Goal: Navigation & Orientation: Find specific page/section

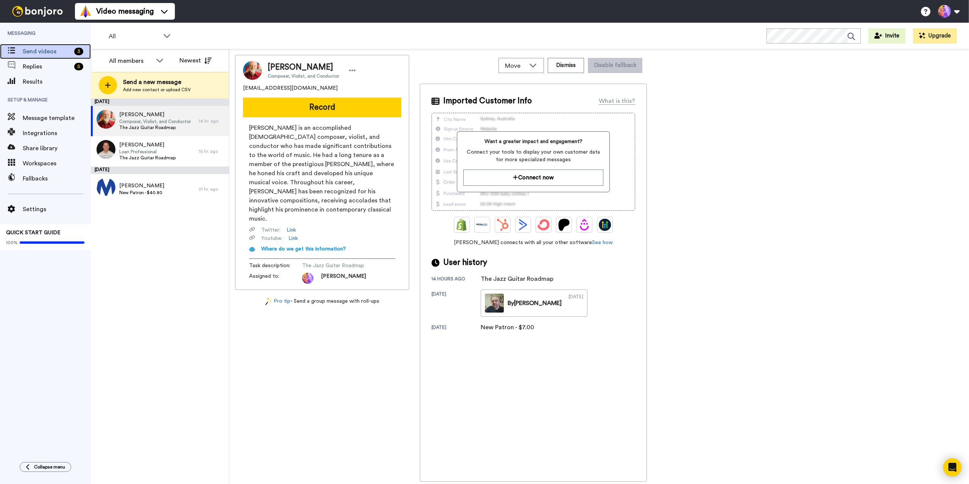
click at [43, 51] on span "Send videos" at bounding box center [47, 51] width 48 height 9
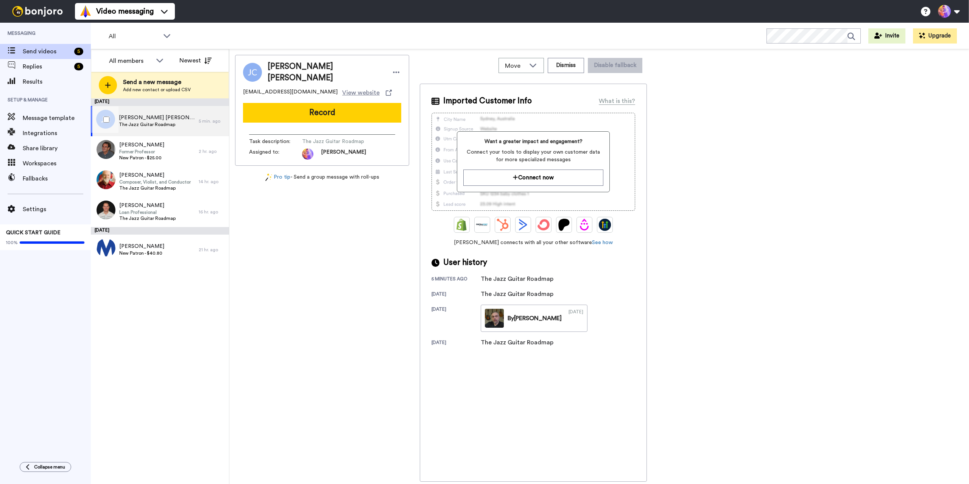
click at [174, 122] on span "The Jazz Guitar Roadmap" at bounding box center [157, 125] width 76 height 6
click at [176, 125] on span "The Jazz Guitar Roadmap" at bounding box center [157, 125] width 76 height 6
click at [561, 67] on button "Dismiss" at bounding box center [566, 65] width 36 height 15
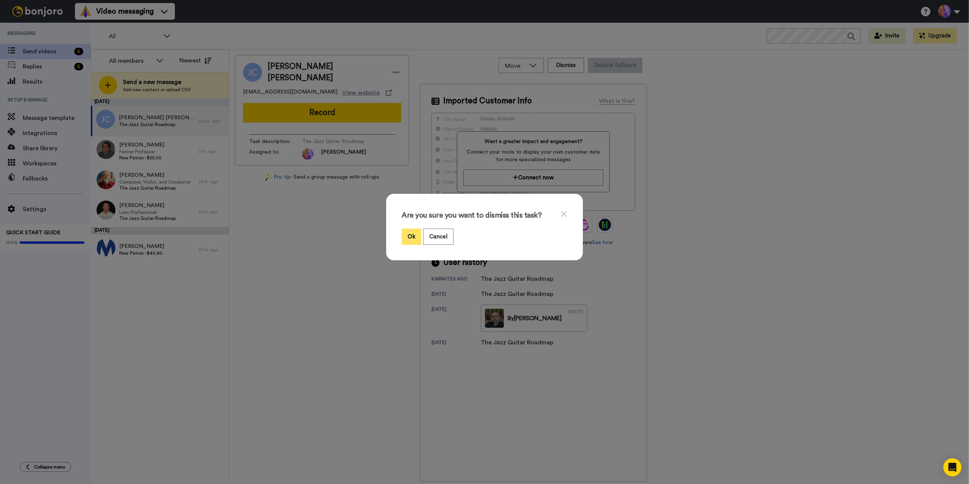
click at [405, 236] on button "Ok" at bounding box center [412, 237] width 20 height 16
